Goal: Task Accomplishment & Management: Manage account settings

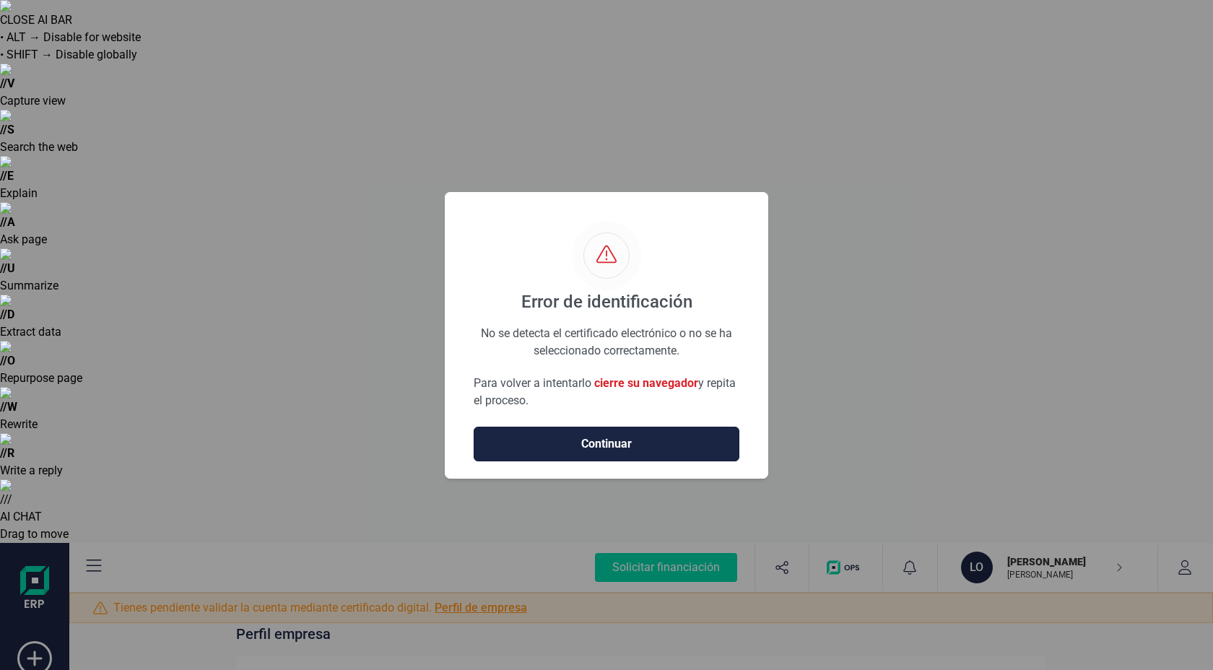
click at [629, 441] on span "Continuar" at bounding box center [606, 443] width 235 height 17
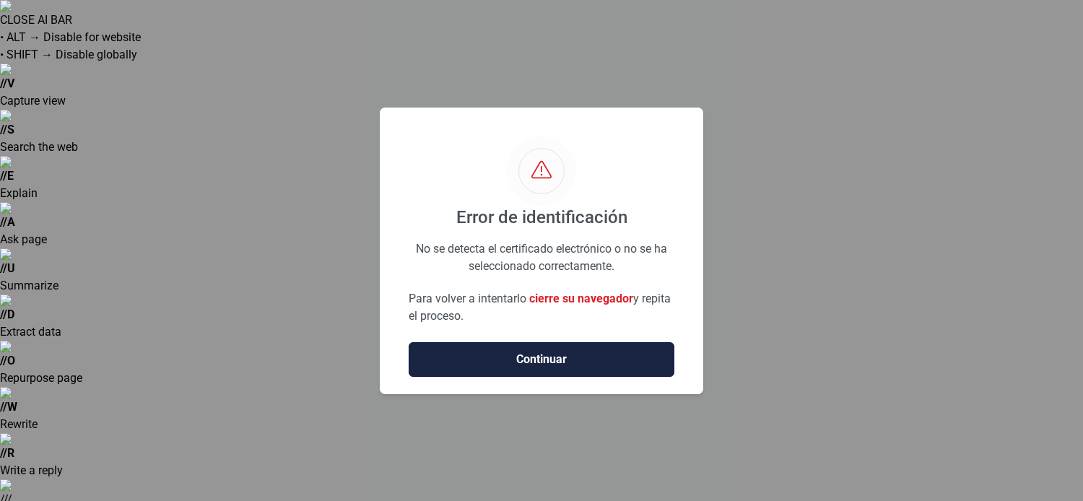
click at [545, 361] on span "Continuar" at bounding box center [541, 359] width 235 height 17
